Goal: Entertainment & Leisure: Consume media (video, audio)

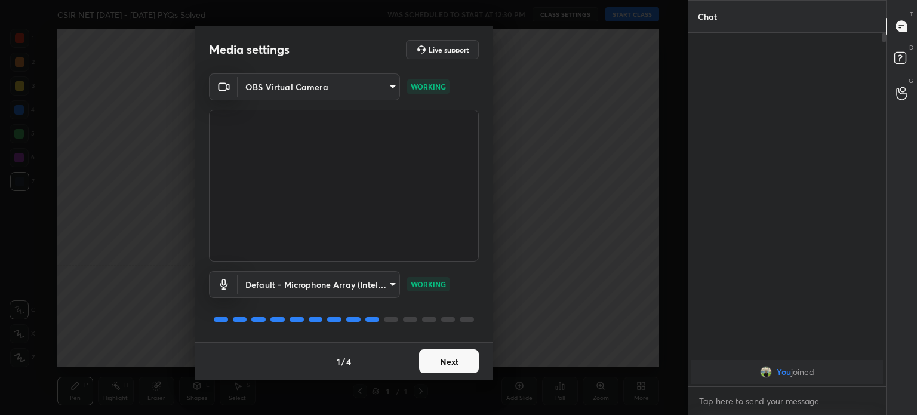
click at [451, 366] on button "Next" at bounding box center [449, 361] width 60 height 24
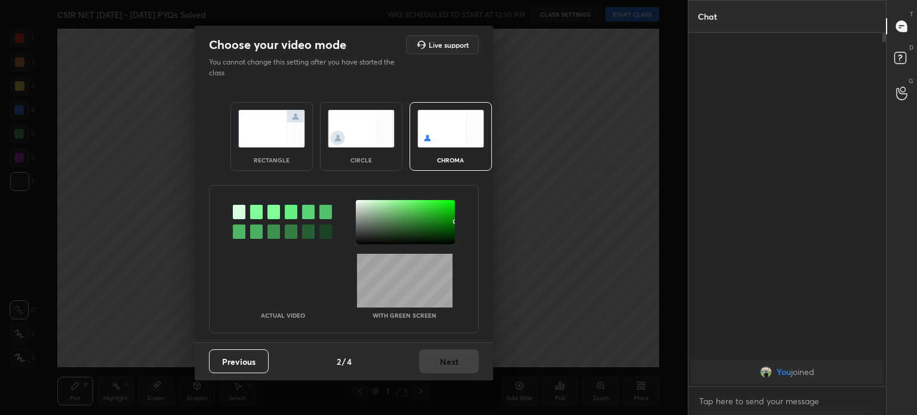
click at [451, 366] on div "Previous 2 / 4 Next" at bounding box center [344, 361] width 298 height 38
click at [387, 115] on img at bounding box center [361, 129] width 67 height 38
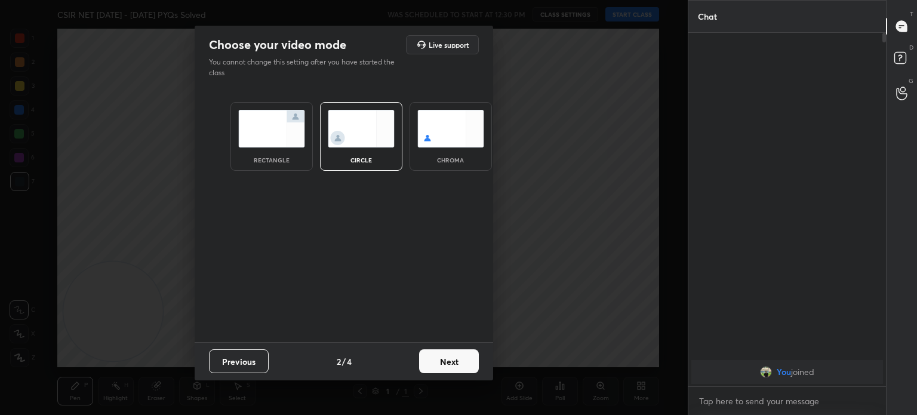
click at [387, 115] on img at bounding box center [361, 129] width 67 height 38
click at [453, 357] on button "Next" at bounding box center [449, 361] width 60 height 24
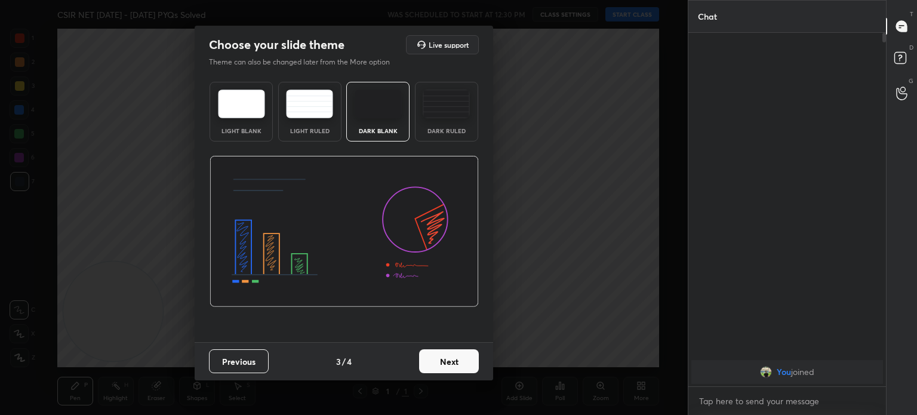
click at [453, 357] on button "Next" at bounding box center [449, 361] width 60 height 24
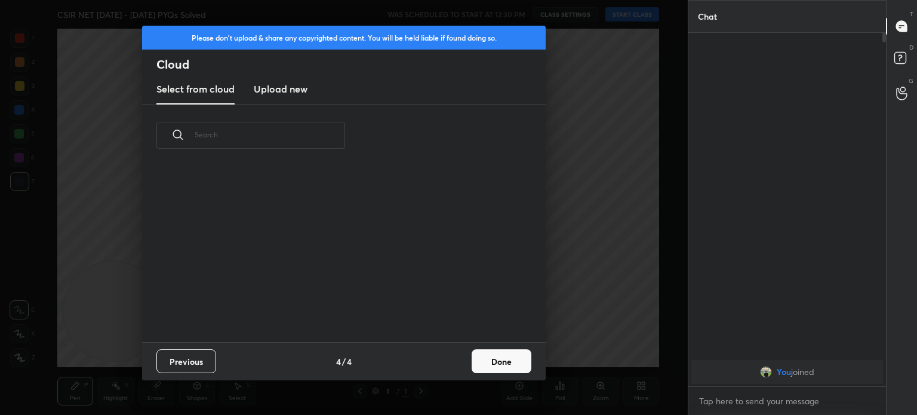
click at [453, 357] on div "Previous 4 / 4 Done" at bounding box center [343, 361] width 403 height 38
click at [492, 357] on button "Done" at bounding box center [501, 361] width 60 height 24
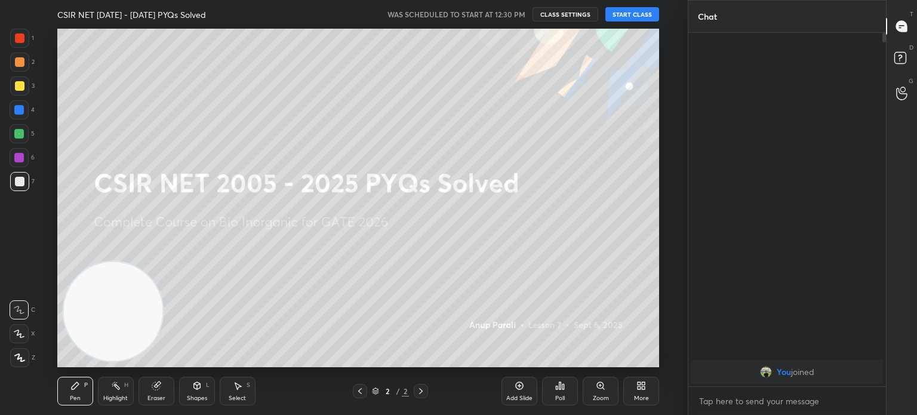
click at [628, 12] on button "START CLASS" at bounding box center [632, 14] width 54 height 14
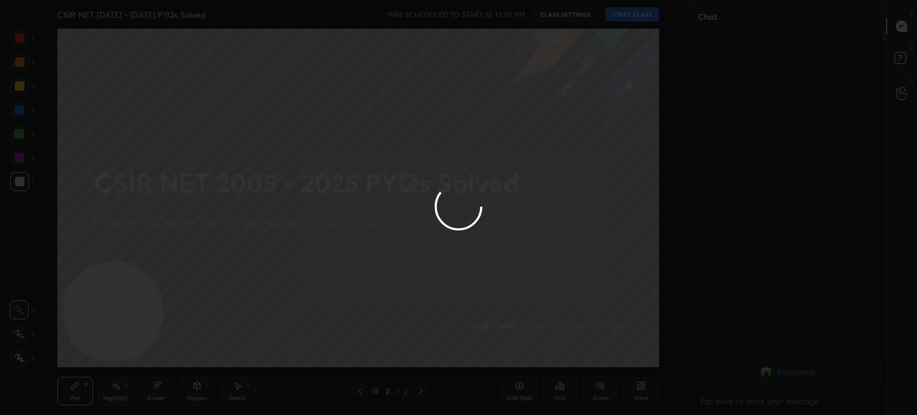
type textarea "x"
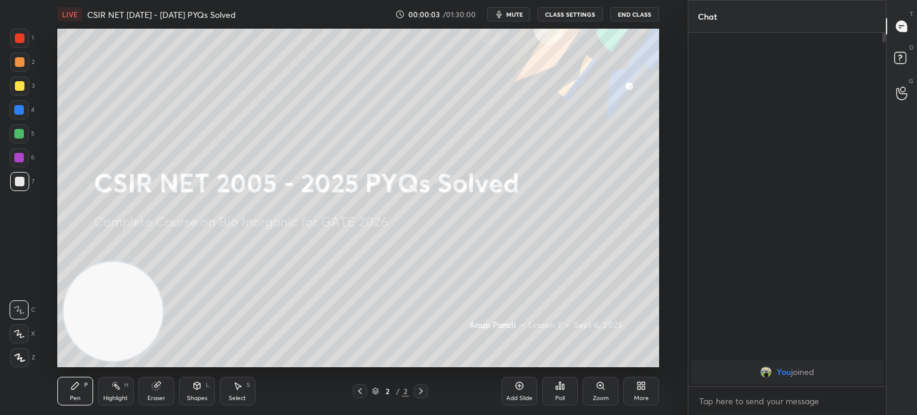
click at [520, 13] on span "mute" at bounding box center [514, 14] width 17 height 8
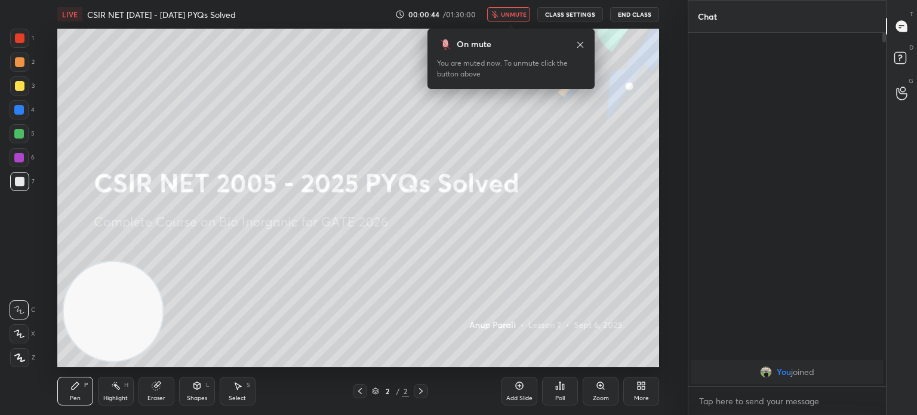
click at [582, 42] on icon at bounding box center [580, 44] width 6 height 6
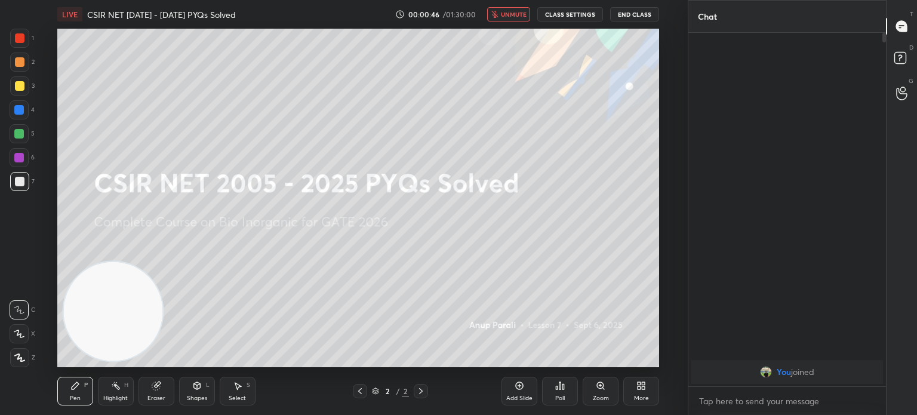
click at [21, 40] on div at bounding box center [20, 38] width 10 height 10
click at [20, 85] on div at bounding box center [20, 86] width 10 height 10
click at [18, 362] on div at bounding box center [19, 357] width 19 height 19
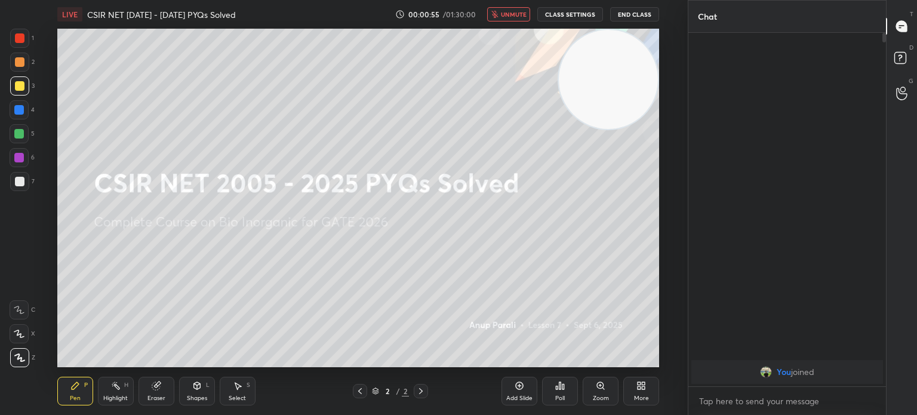
drag, startPoint x: 124, startPoint y: 313, endPoint x: 684, endPoint y: 35, distance: 624.7
click at [684, 35] on div "1 2 3 4 5 6 7 C X Z C X Z E E Erase all H H LIVE CSIR NET [DATE] - [DATE] PYQs …" at bounding box center [343, 207] width 687 height 415
click at [18, 355] on icon at bounding box center [19, 357] width 11 height 8
click at [21, 183] on div at bounding box center [20, 182] width 10 height 10
click at [17, 82] on div at bounding box center [20, 86] width 10 height 10
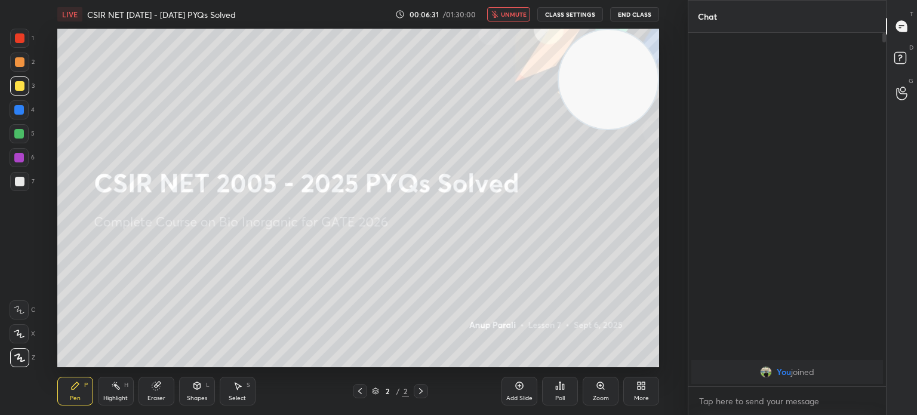
click at [17, 82] on div at bounding box center [20, 86] width 10 height 10
click at [10, 367] on div "Z" at bounding box center [22, 357] width 25 height 19
click at [613, 83] on video at bounding box center [608, 79] width 99 height 99
click at [24, 182] on div at bounding box center [20, 182] width 10 height 10
